Goal: Submit feedback/report problem: Leave review/rating

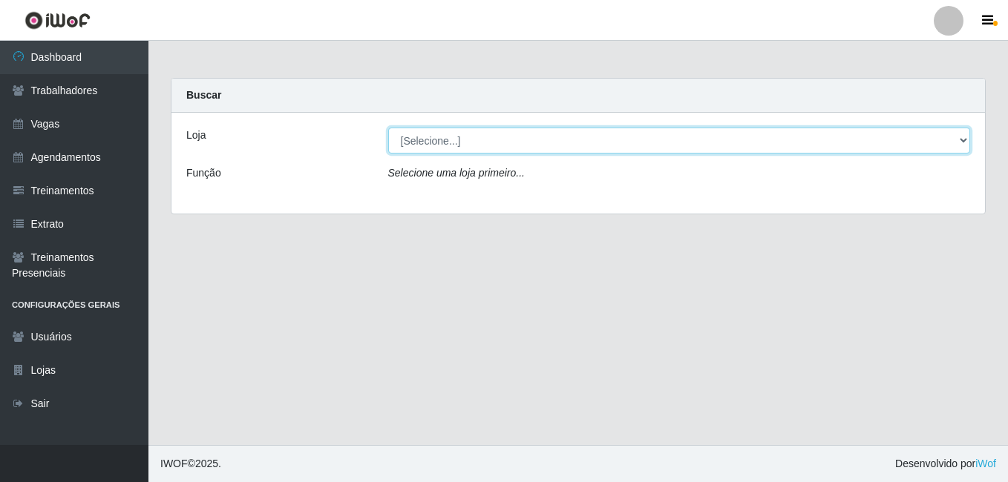
click at [419, 132] on select "[Selecione...] BL Importadora" at bounding box center [679, 141] width 582 height 26
select select "259"
click at [388, 128] on select "[Selecione...] BL Importadora" at bounding box center [679, 141] width 582 height 26
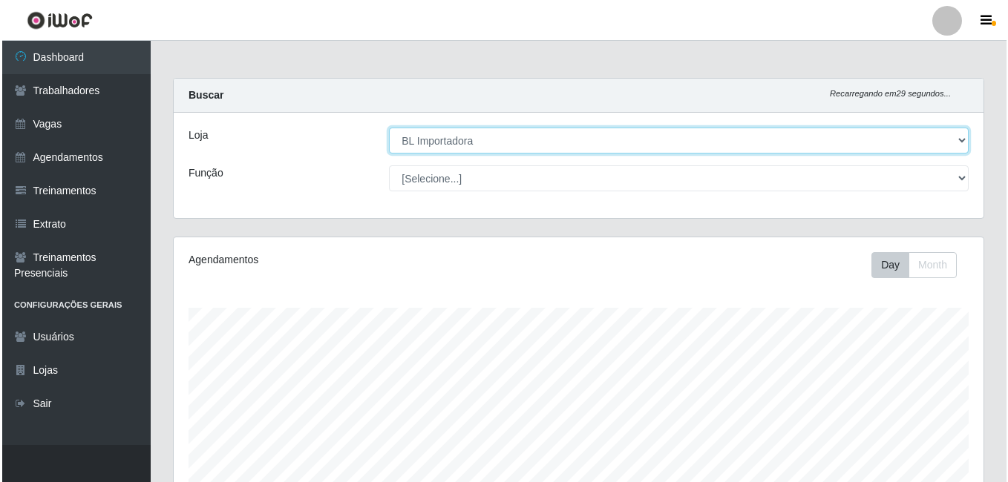
scroll to position [371, 0]
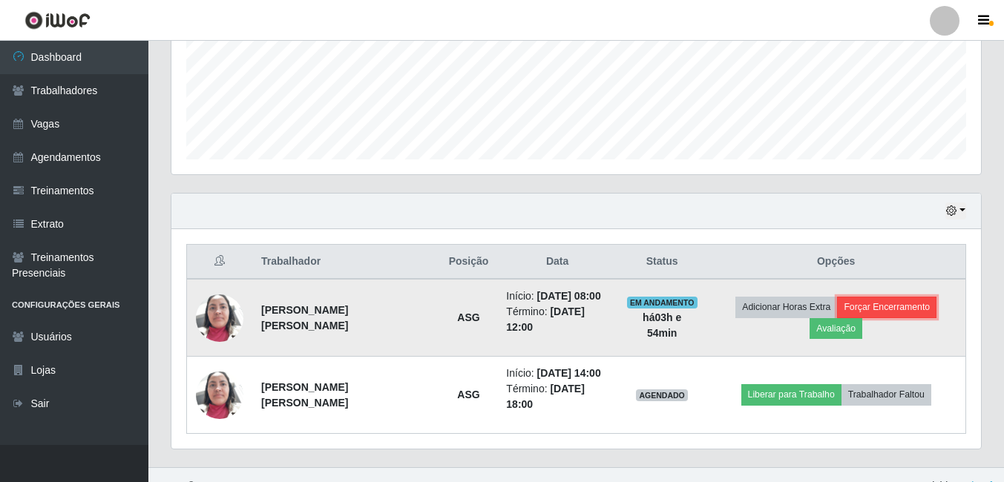
click at [837, 313] on button "Forçar Encerramento" at bounding box center [886, 307] width 99 height 21
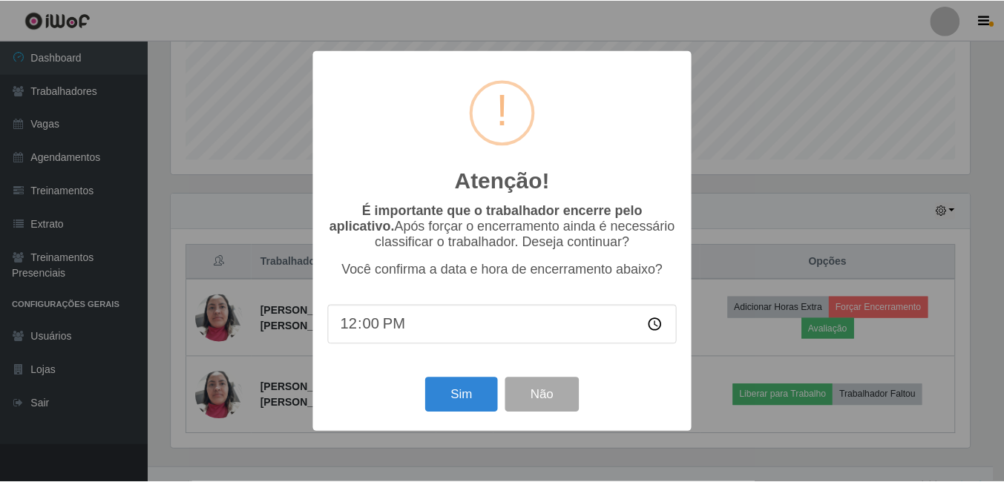
scroll to position [308, 802]
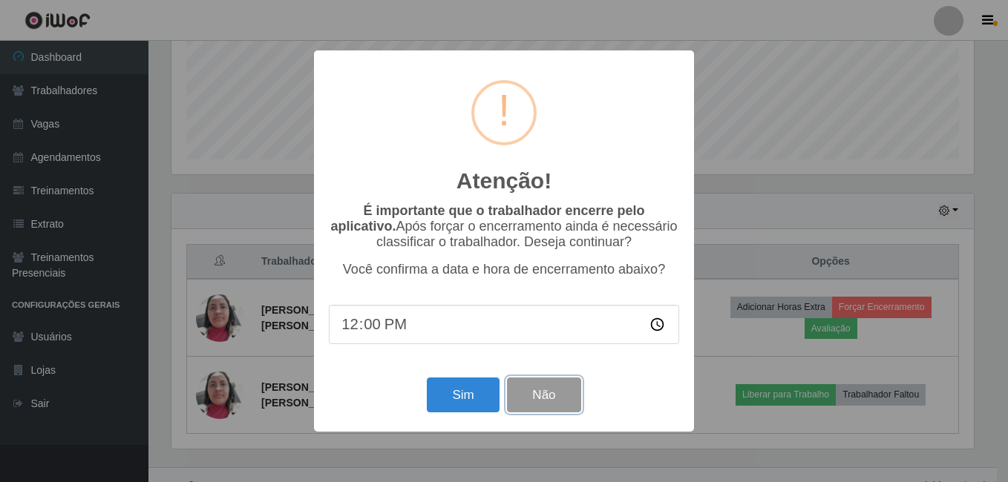
click at [545, 391] on button "Não" at bounding box center [543, 395] width 73 height 35
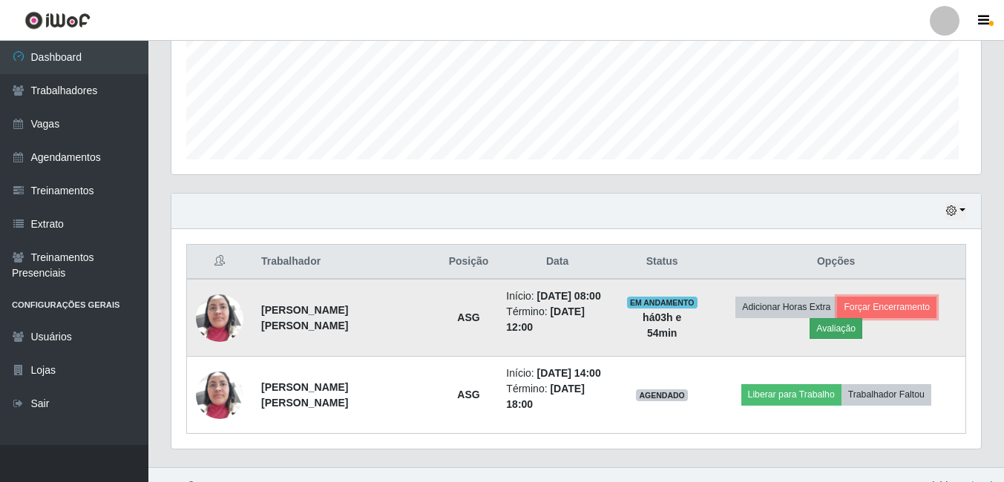
scroll to position [308, 809]
click at [862, 318] on button "Avaliação" at bounding box center [835, 328] width 53 height 21
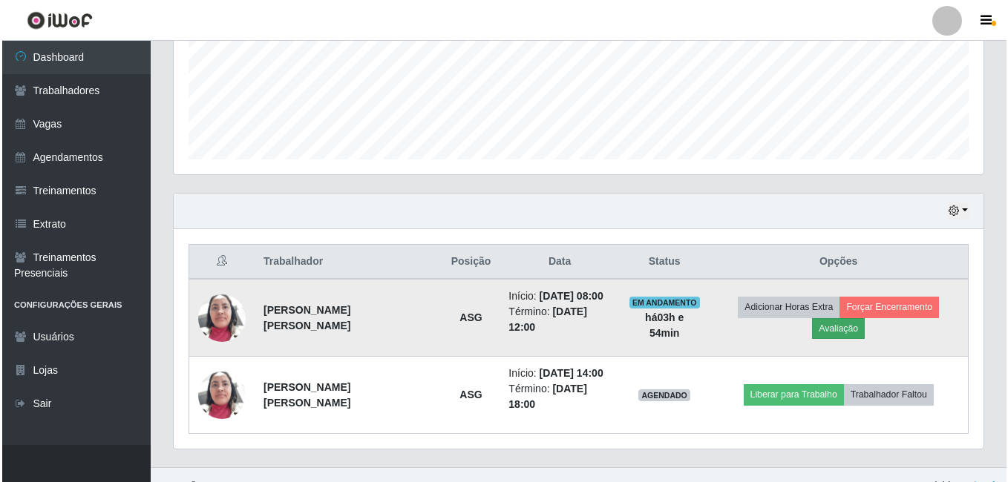
scroll to position [308, 802]
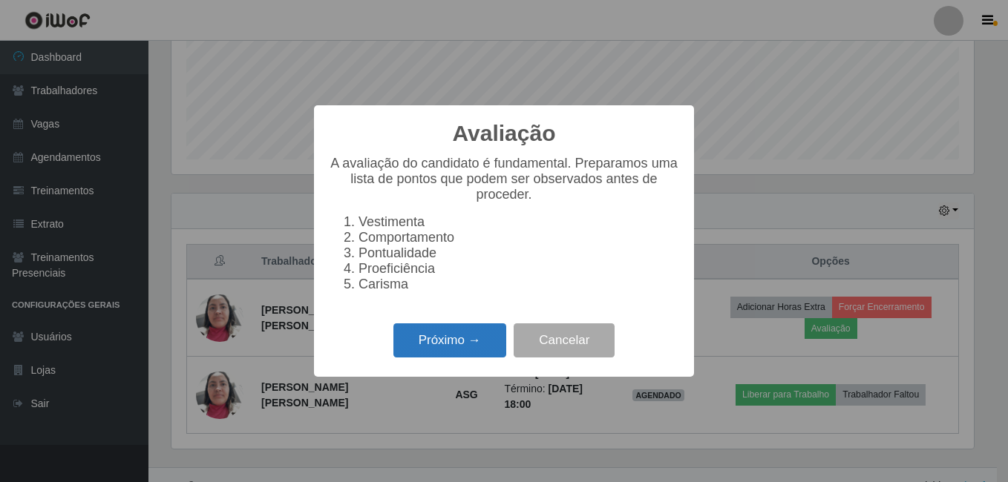
click at [436, 352] on button "Próximo →" at bounding box center [449, 340] width 113 height 35
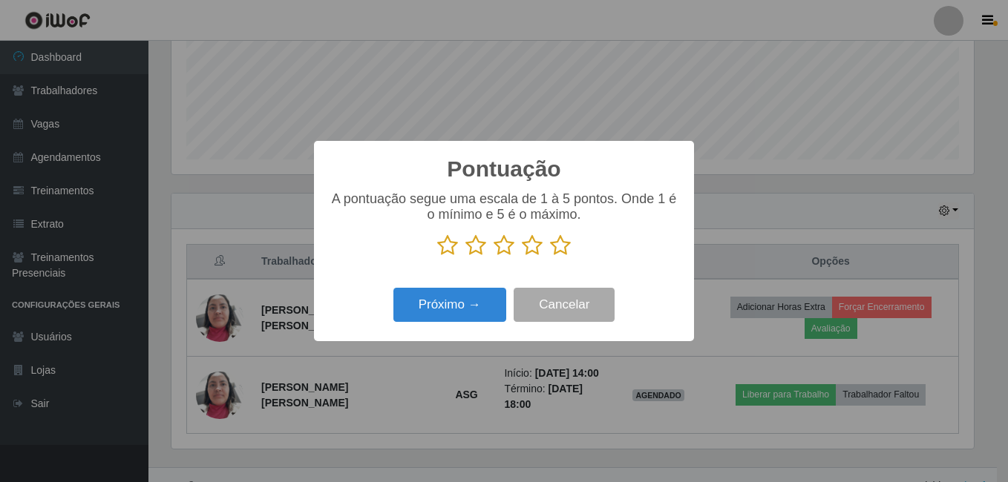
scroll to position [741605, 741111]
click at [554, 249] on icon at bounding box center [560, 245] width 21 height 22
click at [550, 257] on input "radio" at bounding box center [550, 257] width 0 height 0
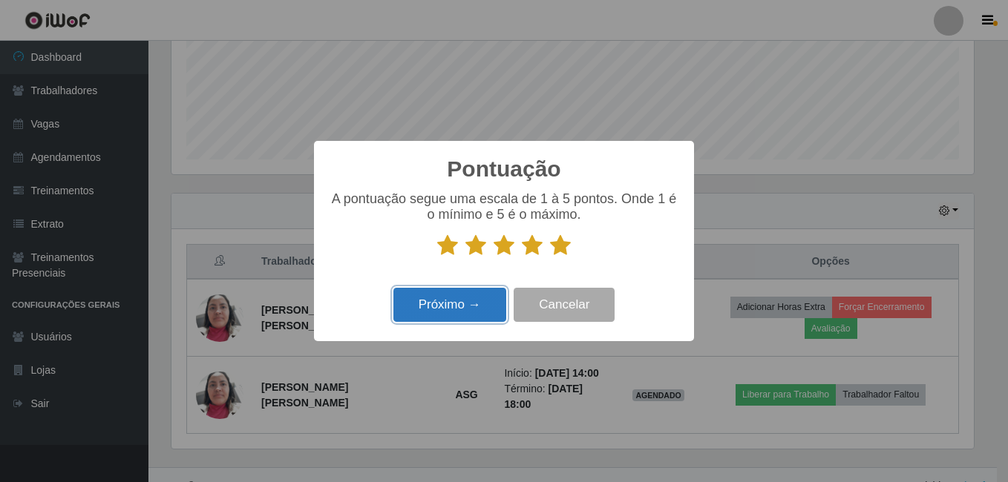
click at [461, 317] on button "Próximo →" at bounding box center [449, 305] width 113 height 35
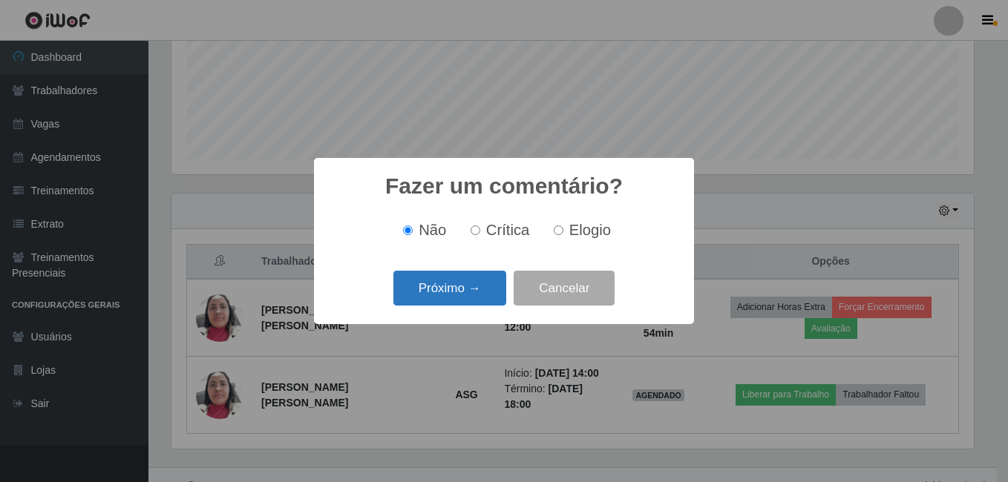
click at [484, 283] on button "Próximo →" at bounding box center [449, 288] width 113 height 35
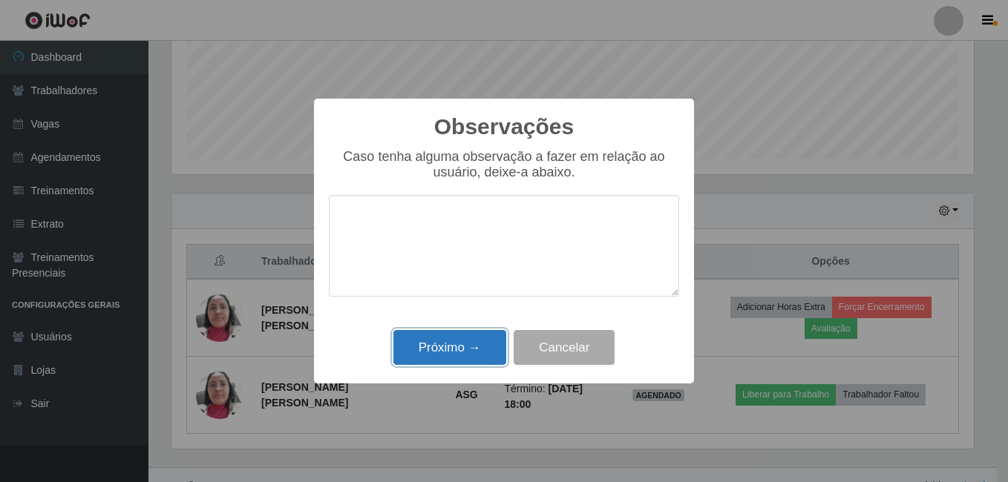
click at [464, 343] on button "Próximo →" at bounding box center [449, 347] width 113 height 35
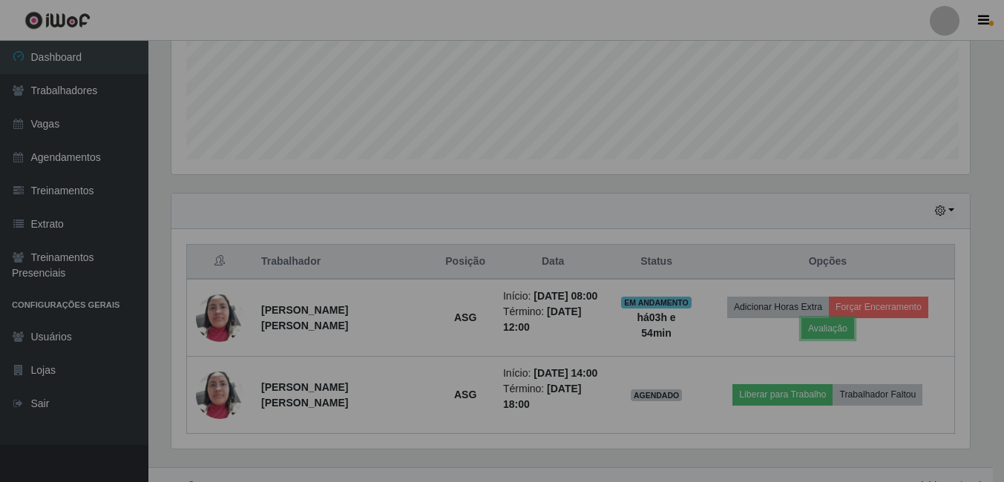
scroll to position [308, 809]
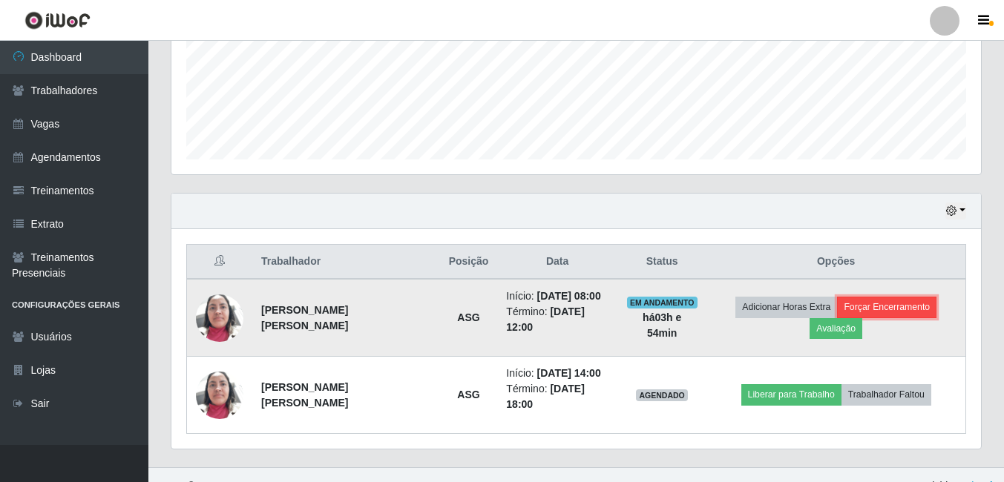
click at [837, 308] on button "Forçar Encerramento" at bounding box center [886, 307] width 99 height 21
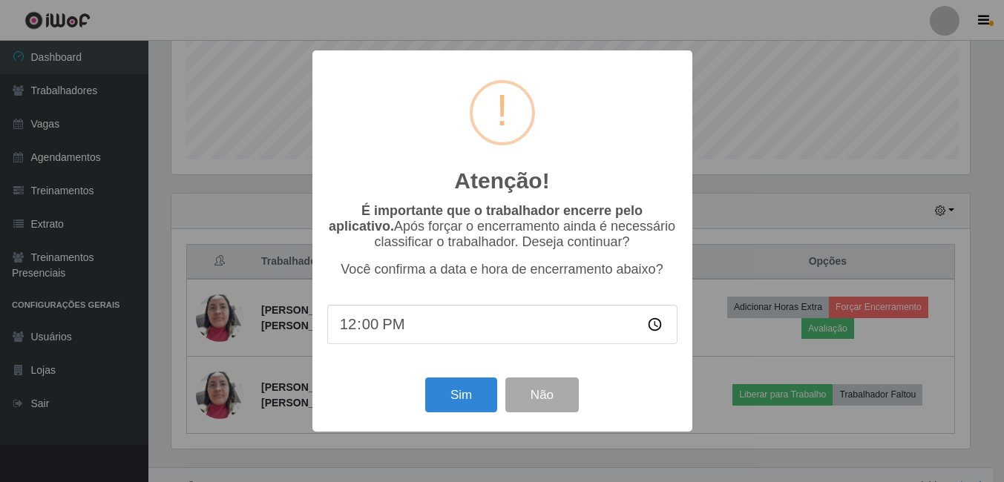
scroll to position [308, 802]
click at [476, 398] on button "Sim" at bounding box center [463, 395] width 72 height 35
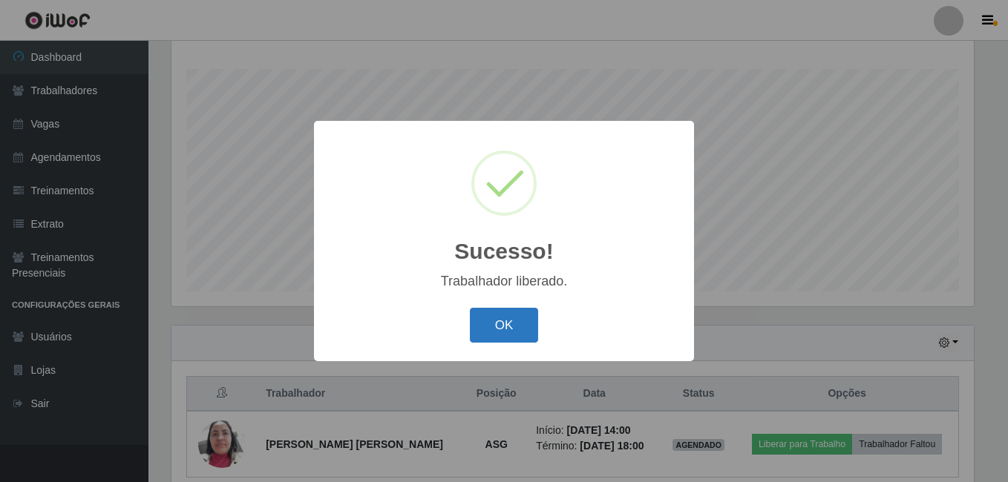
click at [522, 312] on button "OK" at bounding box center [504, 325] width 69 height 35
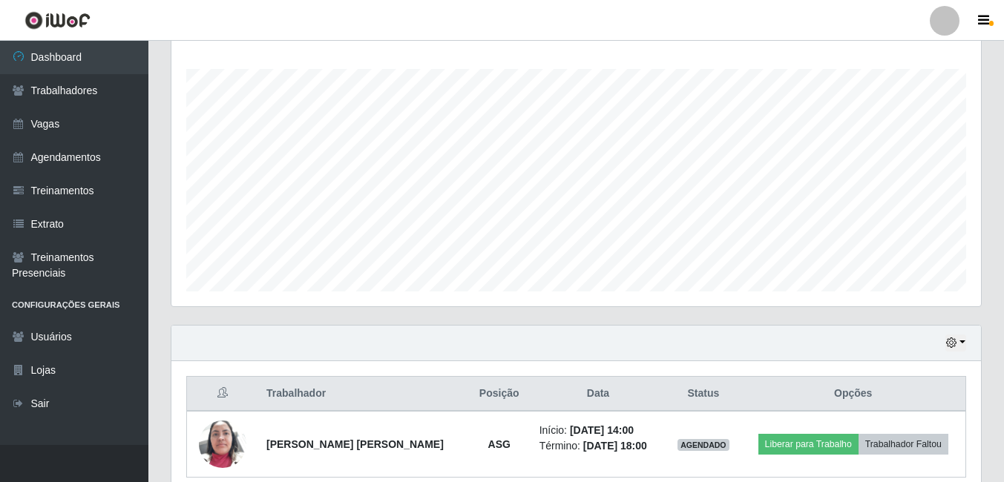
scroll to position [308, 809]
